Goal: Navigation & Orientation: Find specific page/section

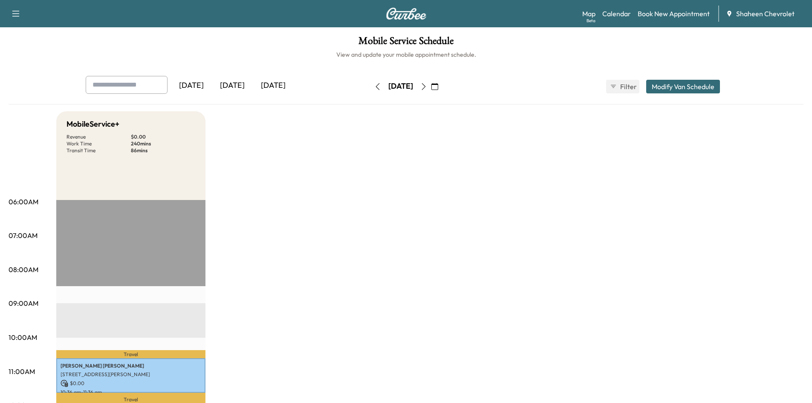
scroll to position [213, 0]
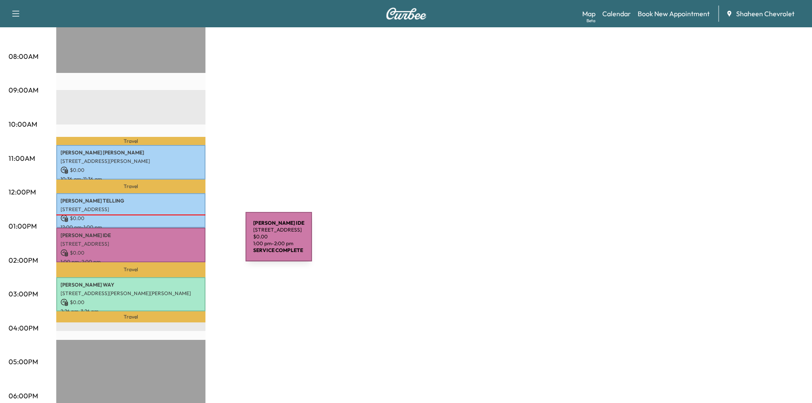
click at [171, 290] on div "Travel [PERSON_NAME] [STREET_ADDRESS][PERSON_NAME] $ 0.00 10:36 am - 11:36 am T…" at bounding box center [130, 262] width 149 height 551
click at [285, 252] on div "MobileService+ Revenue $ 0.00 Work Time 240 mins Transit Time 86 mins Travel [P…" at bounding box center [430, 218] width 748 height 640
click at [617, 14] on link "Calendar" at bounding box center [617, 14] width 29 height 10
click at [584, 15] on link "Map Beta" at bounding box center [589, 14] width 13 height 10
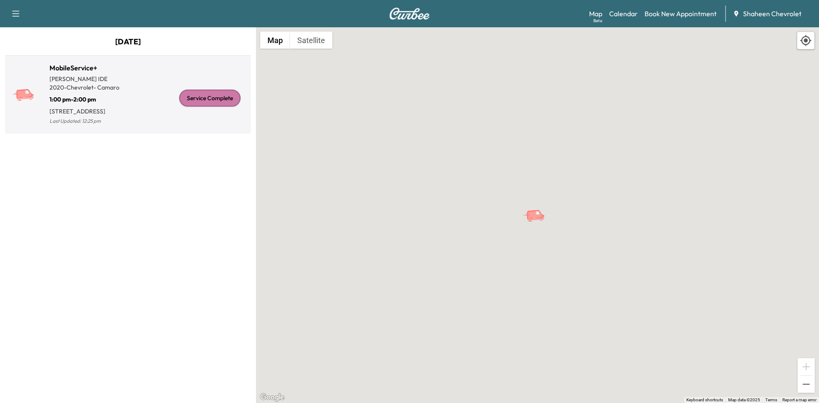
click at [193, 127] on div "Service Complete" at bounding box center [187, 98] width 119 height 57
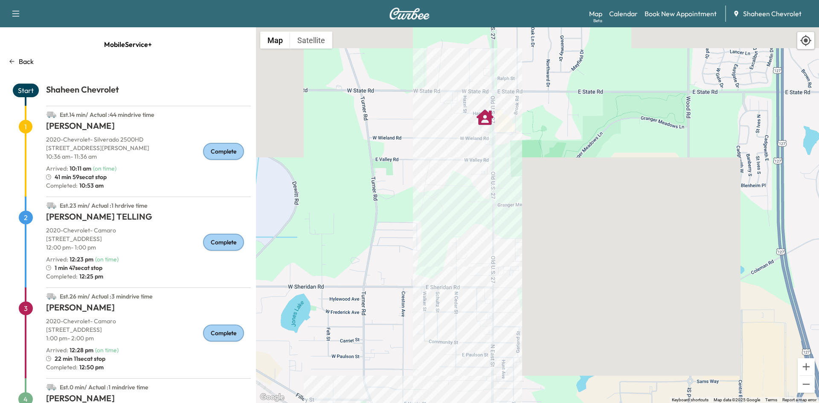
drag, startPoint x: 500, startPoint y: 49, endPoint x: 482, endPoint y: 151, distance: 104.3
click at [482, 151] on div "To activate drag with keyboard, press Alt + Enter. Once in keyboard drag state,…" at bounding box center [537, 215] width 563 height 376
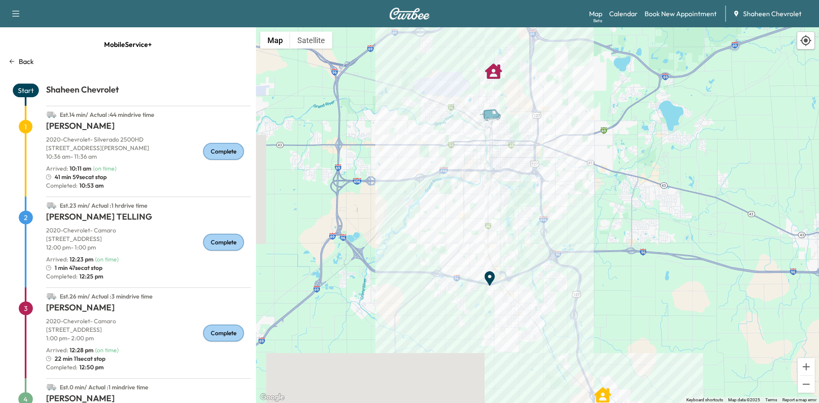
drag, startPoint x: 538, startPoint y: 251, endPoint x: 508, endPoint y: 109, distance: 145.6
click at [508, 109] on icon "Van" at bounding box center [494, 114] width 30 height 15
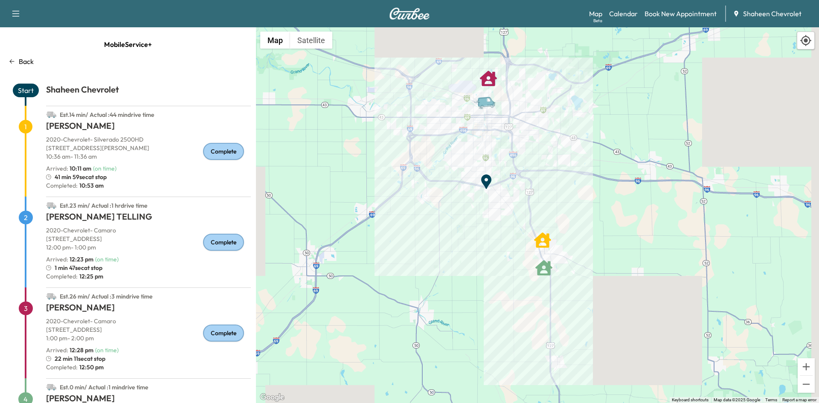
drag, startPoint x: 542, startPoint y: 187, endPoint x: 522, endPoint y: 156, distance: 37.3
click at [522, 156] on div "To activate drag with keyboard, press Alt + Enter. Once in keyboard drag state,…" at bounding box center [537, 215] width 563 height 376
click at [622, 13] on link "Calendar" at bounding box center [623, 14] width 29 height 10
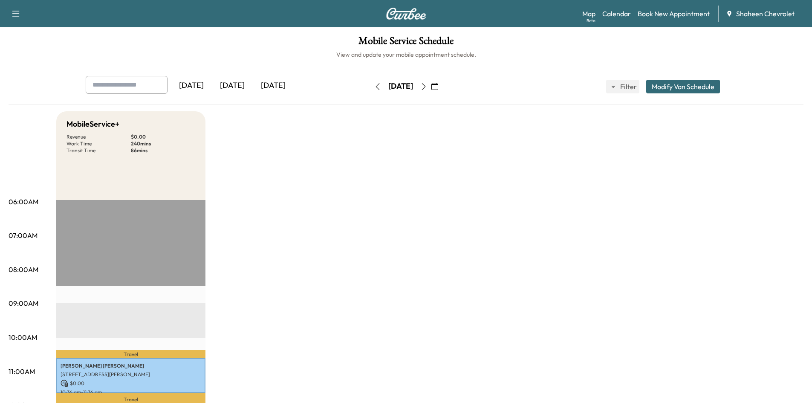
click at [427, 85] on icon "button" at bounding box center [424, 86] width 7 height 7
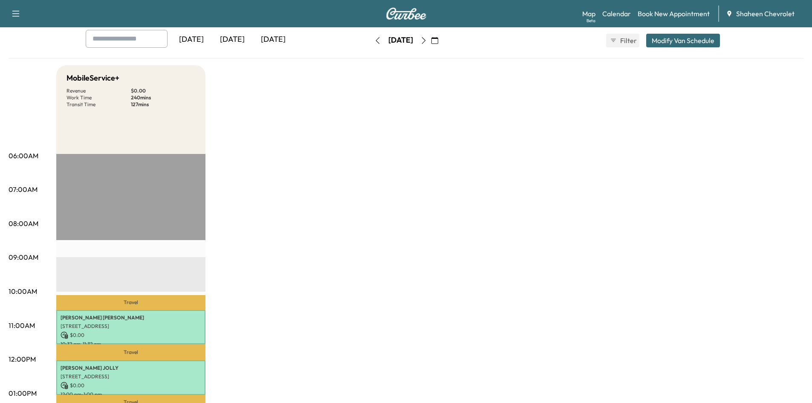
scroll to position [43, 0]
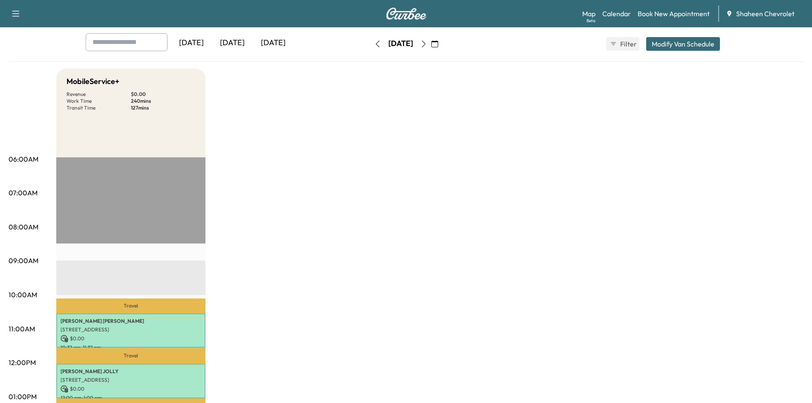
click at [427, 44] on icon "button" at bounding box center [424, 44] width 7 height 7
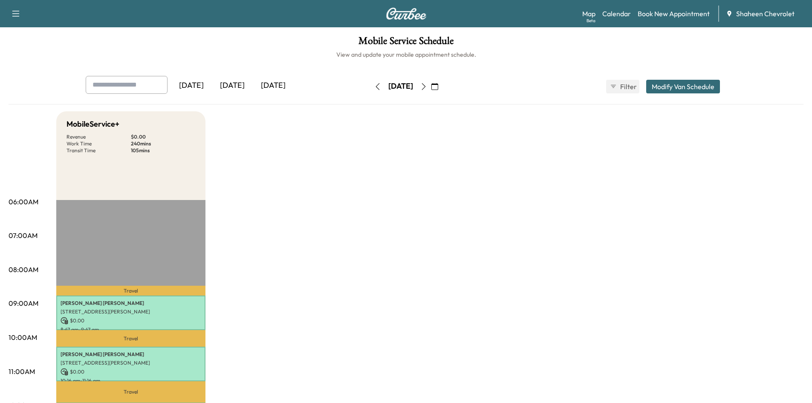
click at [426, 87] on icon "button" at bounding box center [424, 86] width 4 height 7
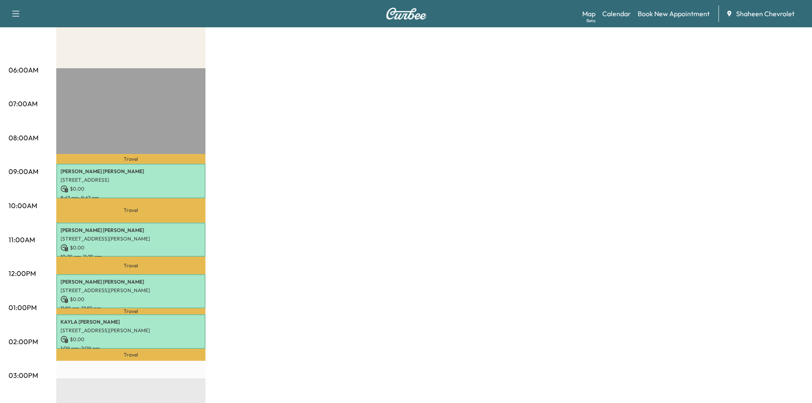
scroll to position [85, 0]
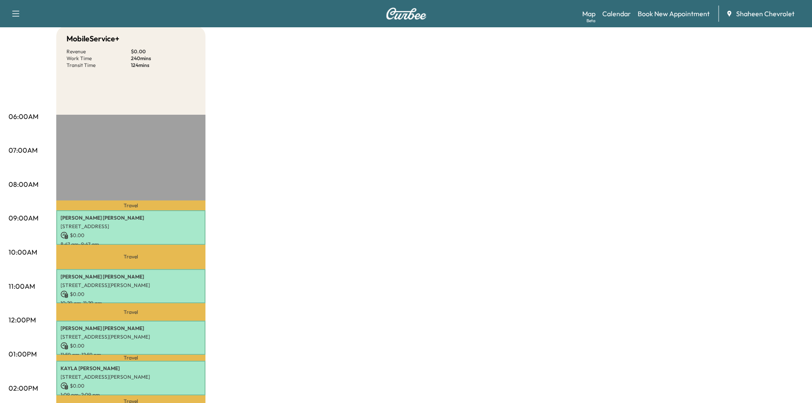
click at [280, 249] on div "MobileService+ Revenue $ 0.00 Work Time 240 mins Transit Time 124 mins Travel […" at bounding box center [430, 346] width 748 height 640
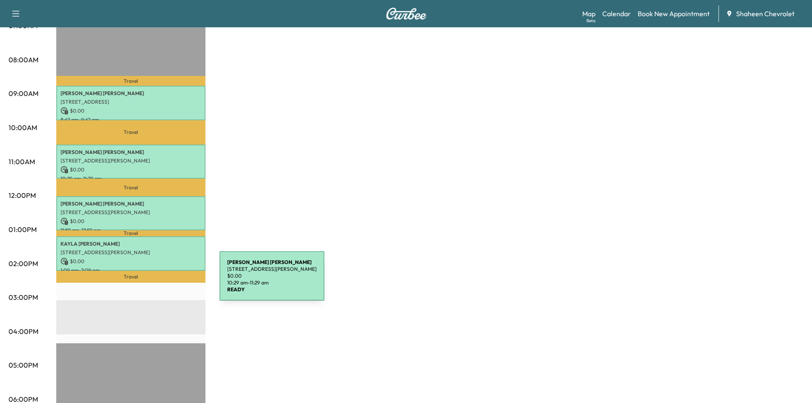
scroll to position [213, 0]
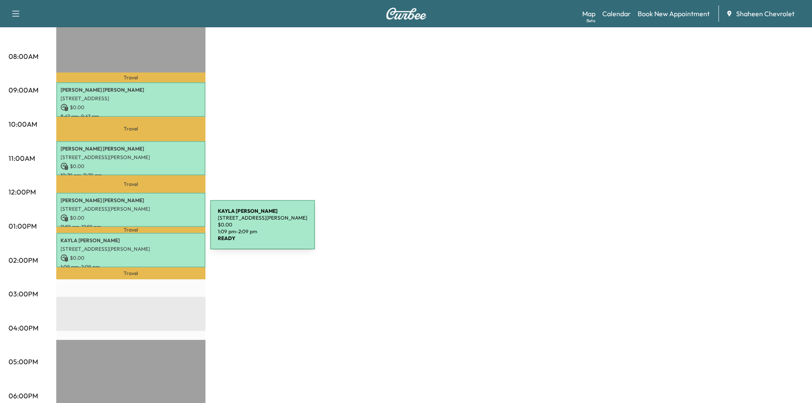
click at [146, 233] on div "[PERSON_NAME] [STREET_ADDRESS][PERSON_NAME] $ 0.00 1:09 pm - 2:09 pm" at bounding box center [130, 250] width 149 height 35
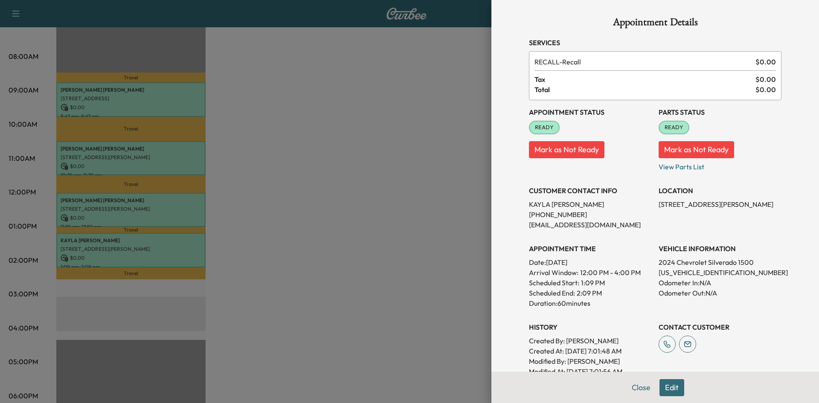
click at [262, 208] on div at bounding box center [409, 201] width 819 height 403
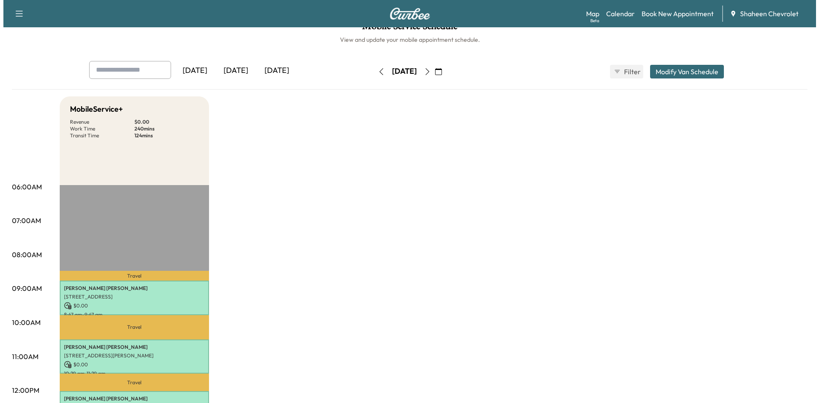
scroll to position [0, 0]
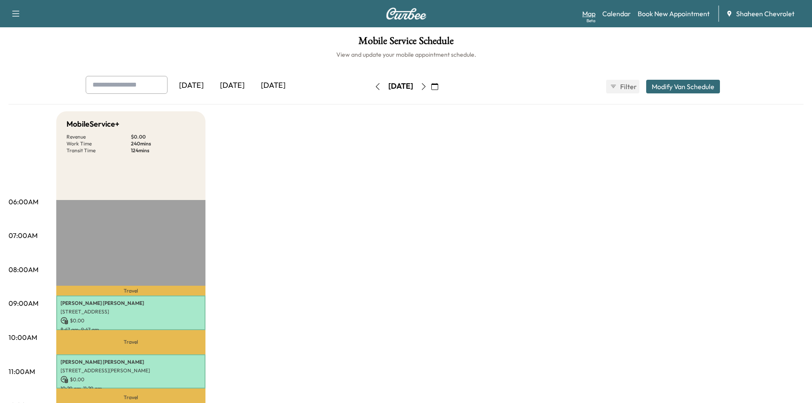
click at [584, 17] on link "Map Beta" at bounding box center [589, 14] width 13 height 10
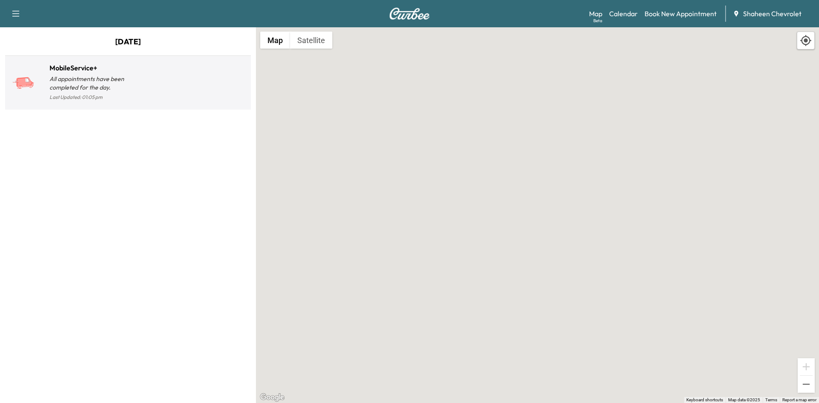
click at [188, 87] on div at bounding box center [187, 86] width 119 height 33
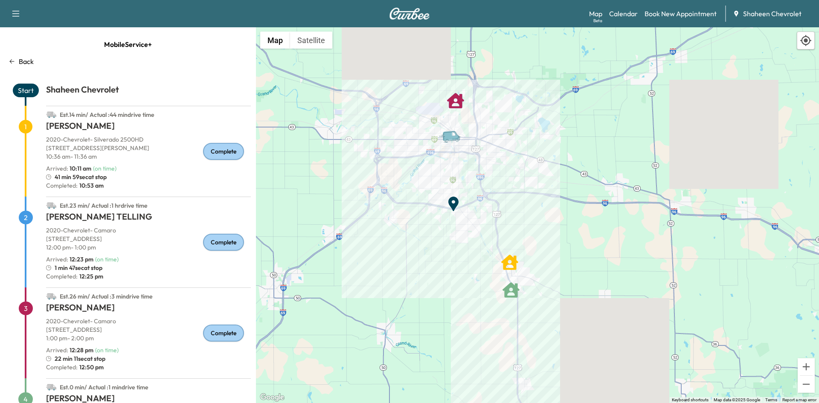
drag, startPoint x: 576, startPoint y: 180, endPoint x: 436, endPoint y: 156, distance: 142.0
click at [436, 156] on div "To activate drag with keyboard, press Alt + Enter. Once in keyboard drag state,…" at bounding box center [537, 215] width 563 height 376
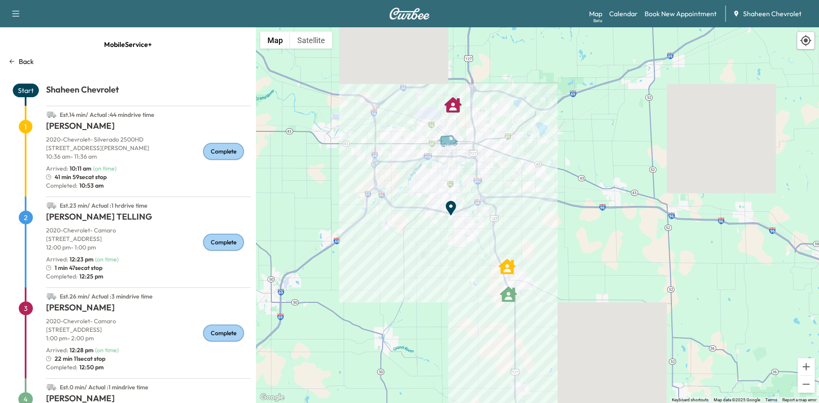
drag, startPoint x: 415, startPoint y: 130, endPoint x: 423, endPoint y: 168, distance: 38.6
click at [423, 168] on div "To activate drag with keyboard, press Alt + Enter. Once in keyboard drag state,…" at bounding box center [537, 215] width 563 height 376
